Goal: Find specific page/section: Find specific page/section

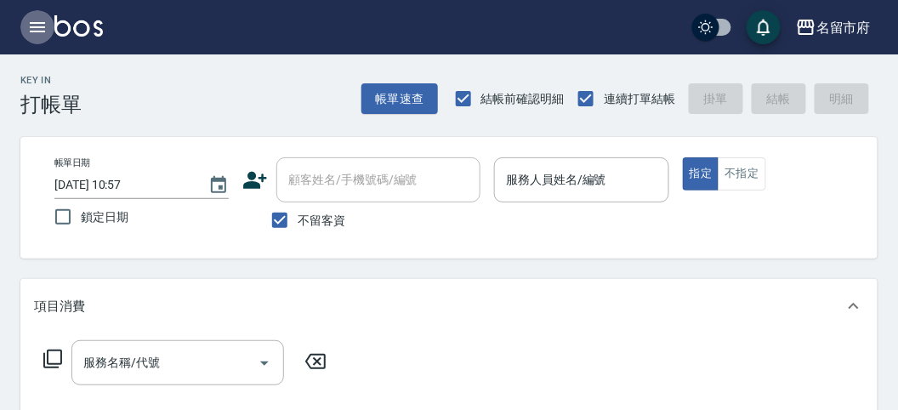
click at [32, 35] on icon "button" at bounding box center [37, 27] width 20 height 20
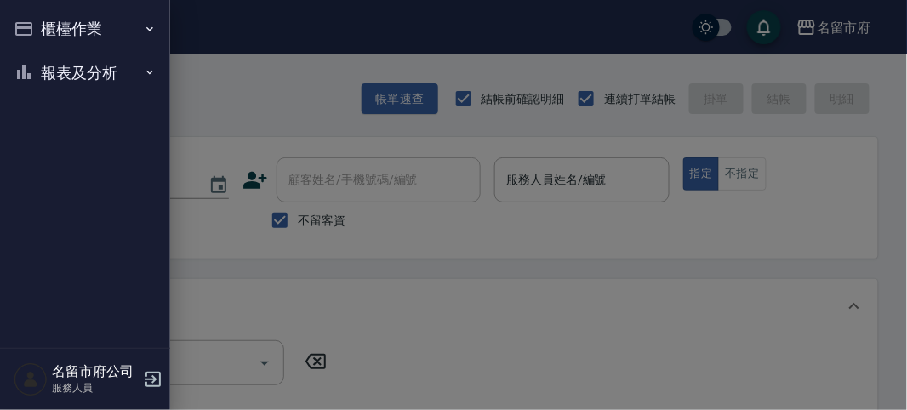
click at [45, 66] on button "報表及分析" at bounding box center [85, 73] width 156 height 44
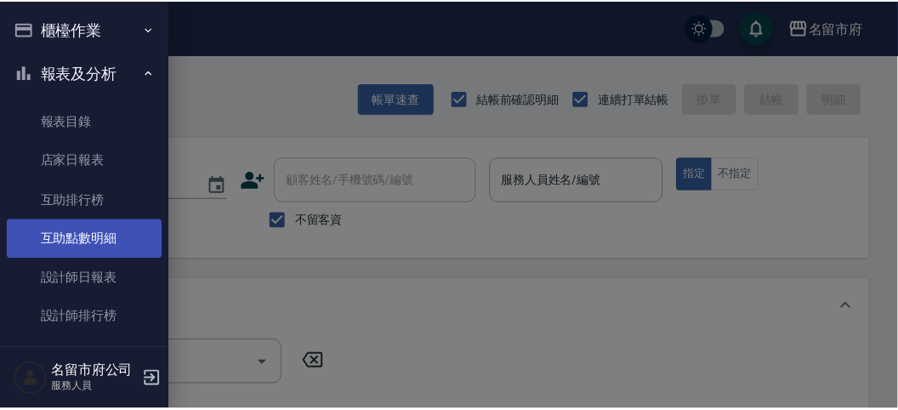
scroll to position [55, 0]
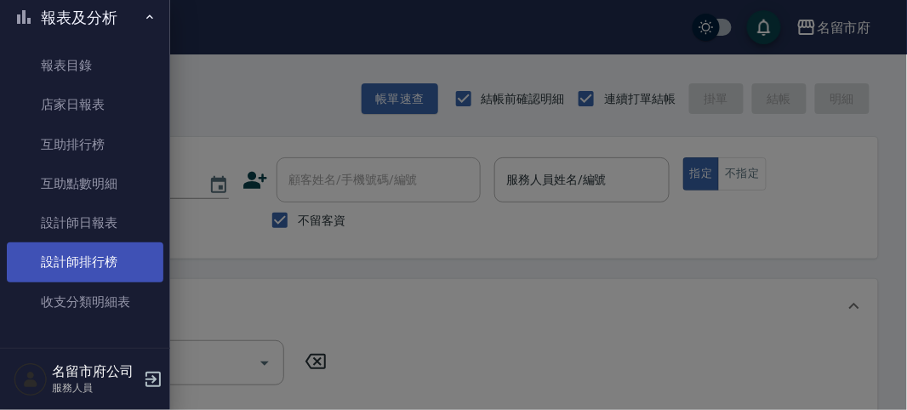
click at [70, 264] on link "設計師排行榜" at bounding box center [85, 261] width 156 height 39
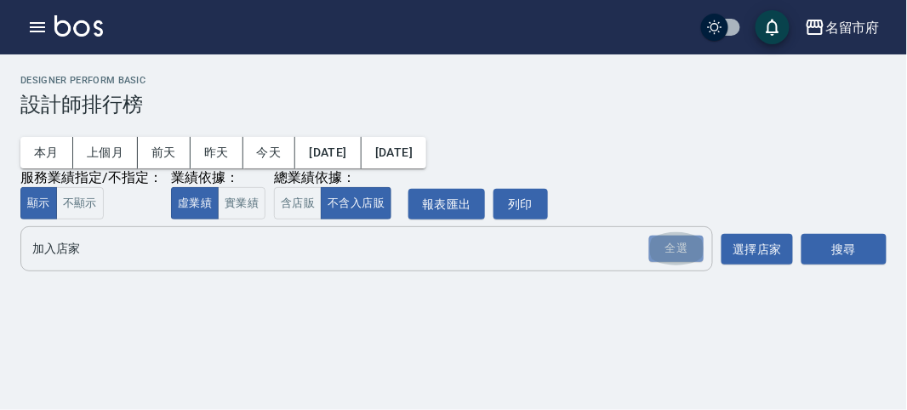
drag, startPoint x: 673, startPoint y: 248, endPoint x: 706, endPoint y: 260, distance: 35.2
click at [674, 250] on div "全選" at bounding box center [676, 249] width 54 height 26
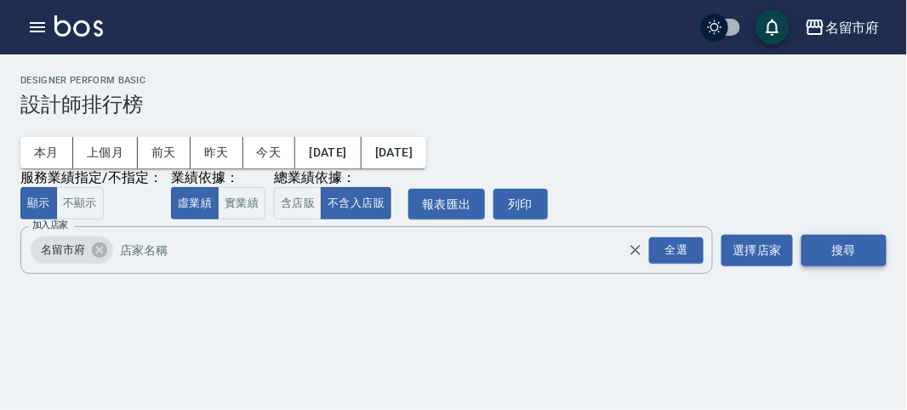
click at [844, 253] on button "搜尋" at bounding box center [843, 250] width 85 height 31
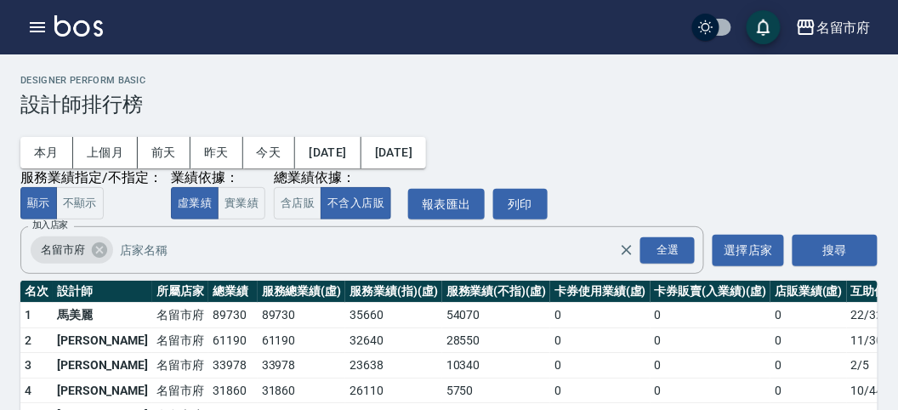
scroll to position [149, 0]
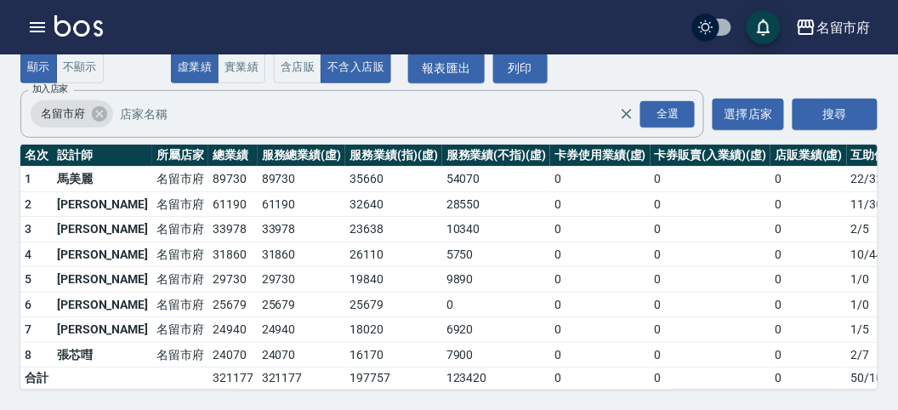
click at [74, 26] on img at bounding box center [78, 25] width 48 height 21
